Goal: Consume media (video, audio): Consume media (video, audio)

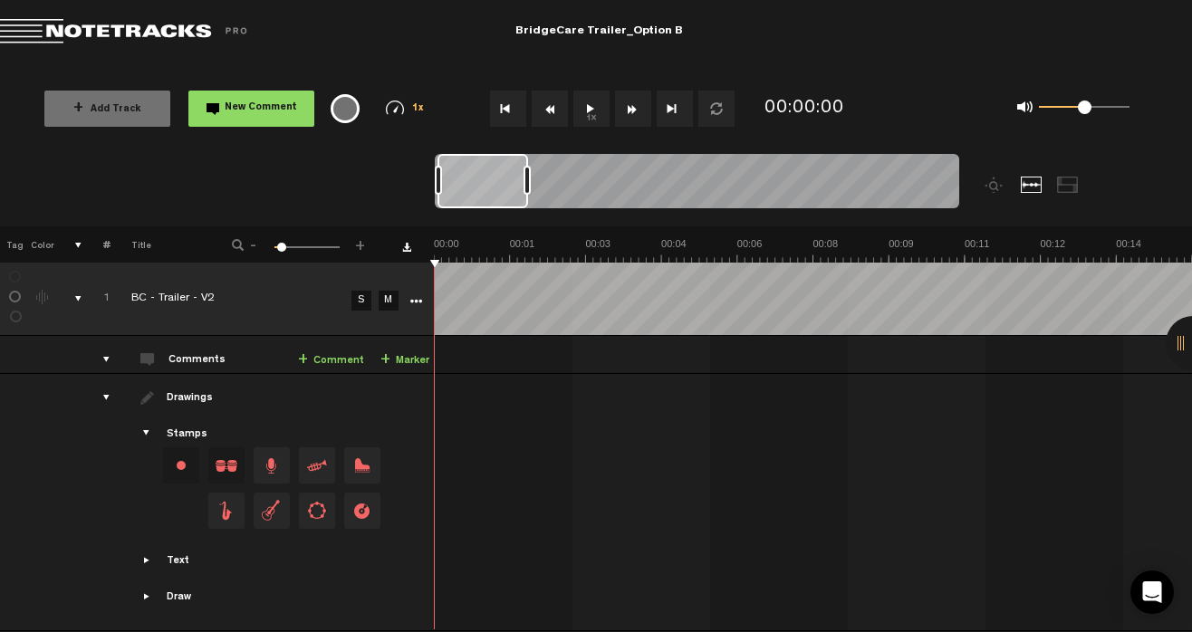
click at [584, 114] on button "1x" at bounding box center [591, 109] width 36 height 36
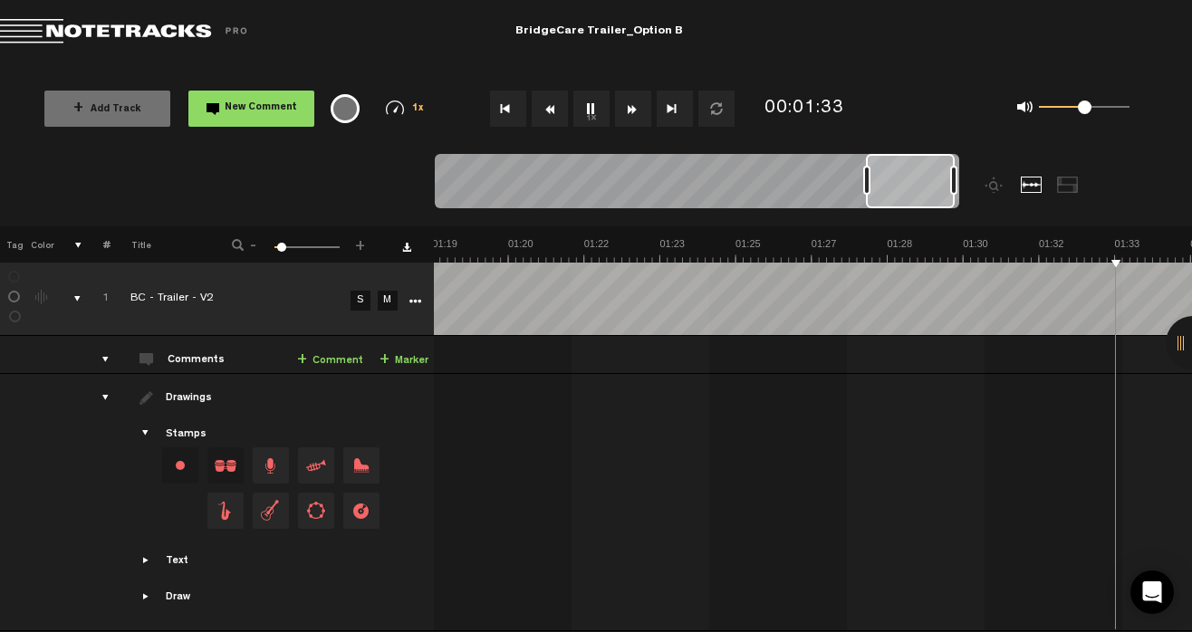
scroll to position [0, 4019]
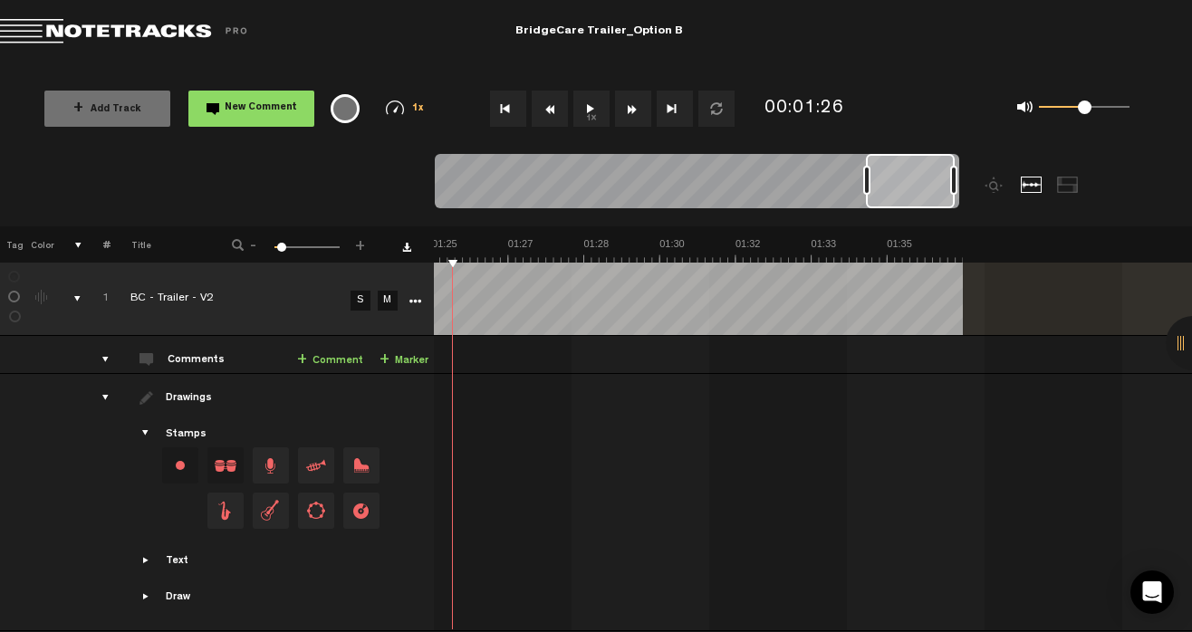
click at [584, 103] on button "1x" at bounding box center [591, 109] width 36 height 36
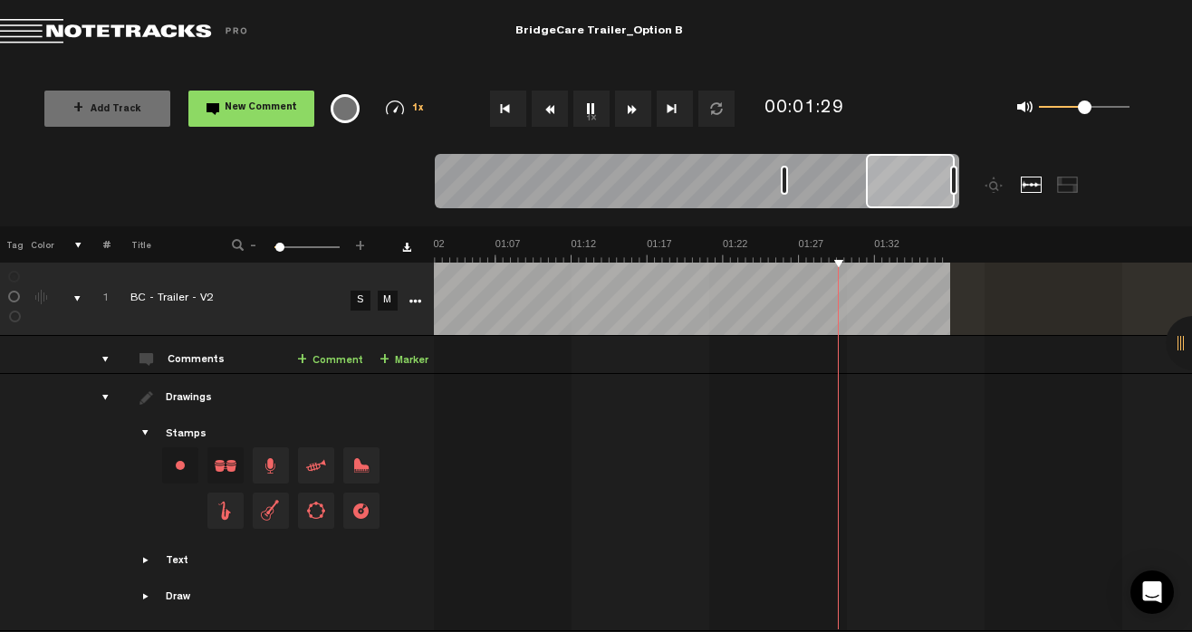
scroll to position [0, 1637]
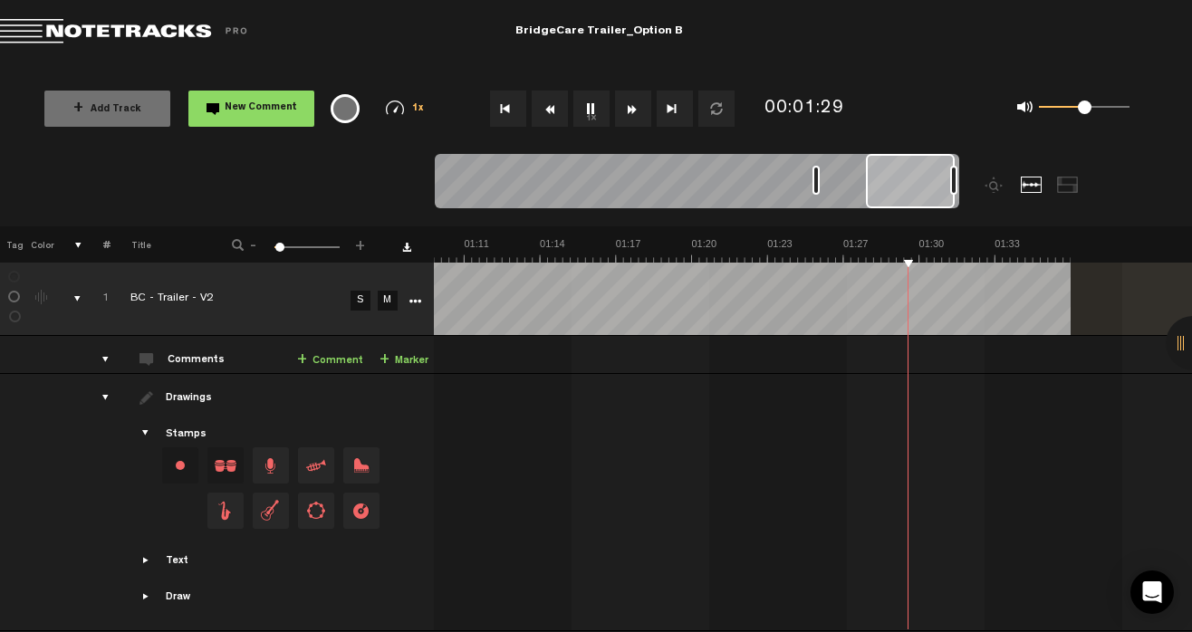
drag, startPoint x: 863, startPoint y: 180, endPoint x: 814, endPoint y: 182, distance: 48.9
click at [814, 182] on div at bounding box center [815, 180] width 7 height 29
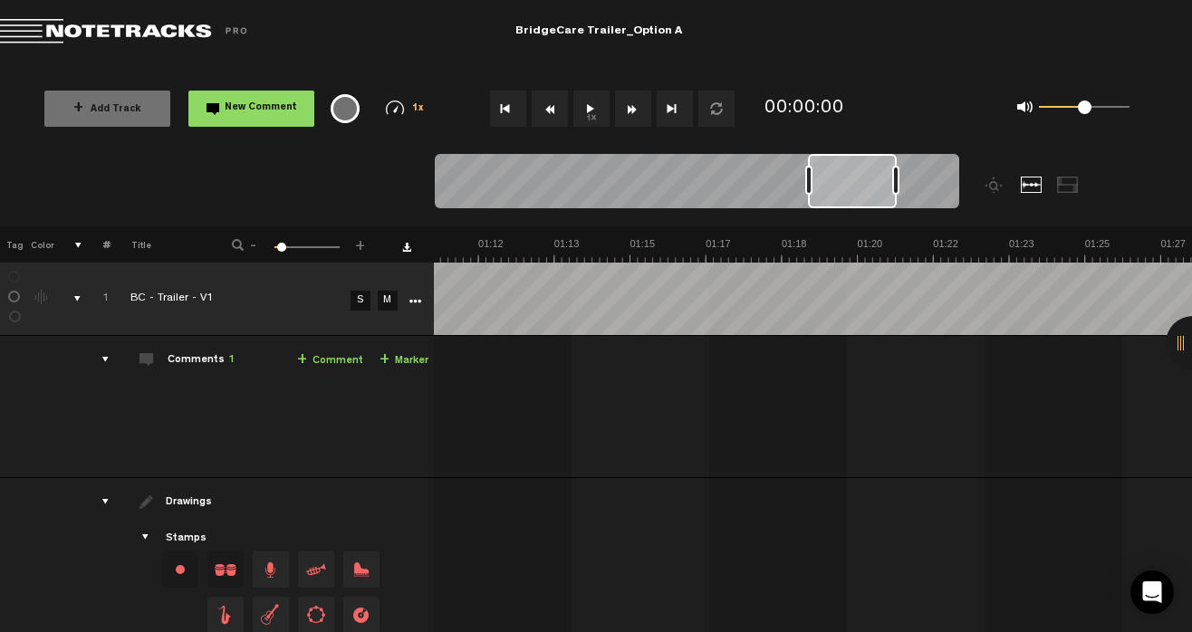
scroll to position [0, 3323]
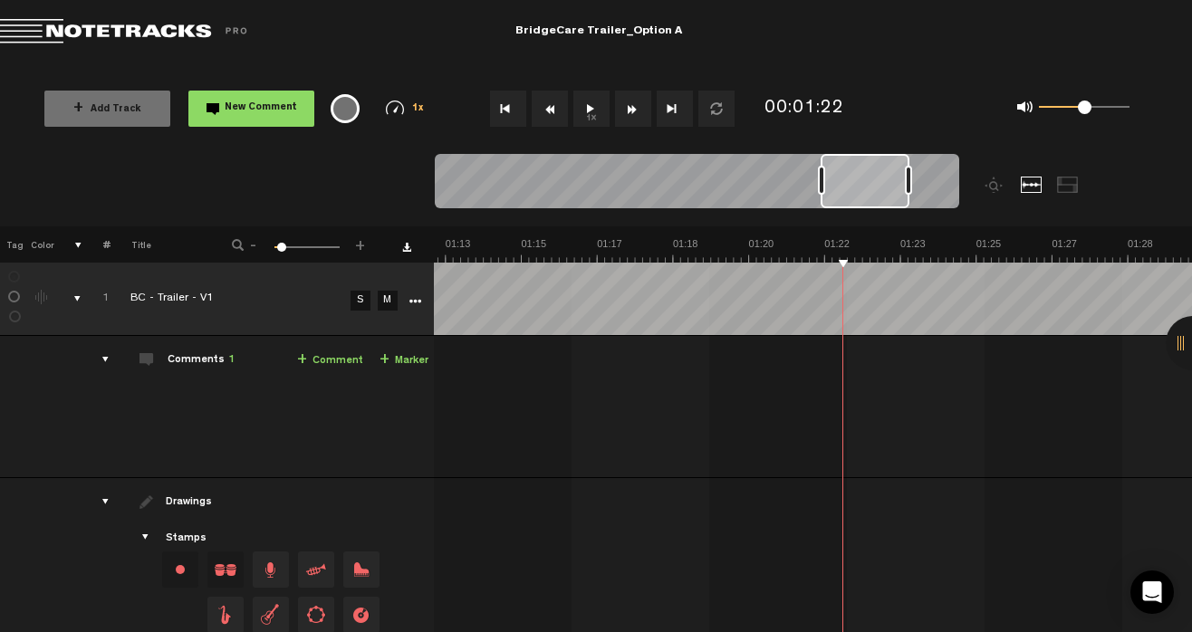
click at [585, 101] on button "1x" at bounding box center [591, 109] width 36 height 36
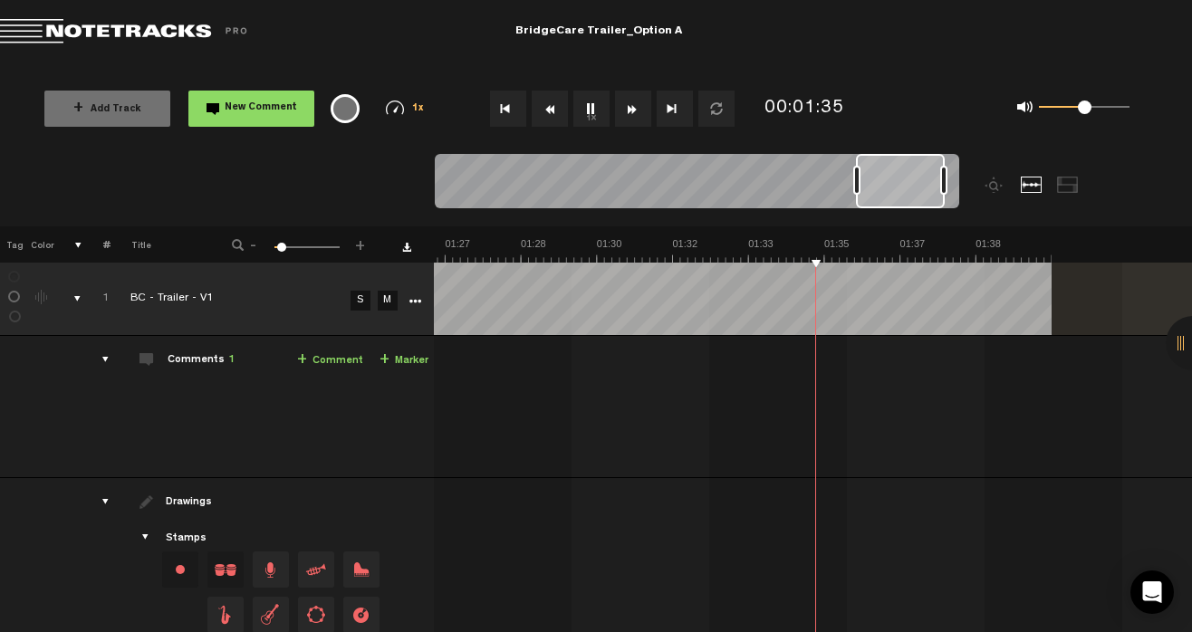
scroll to position [0, 3930]
